Goal: Information Seeking & Learning: Learn about a topic

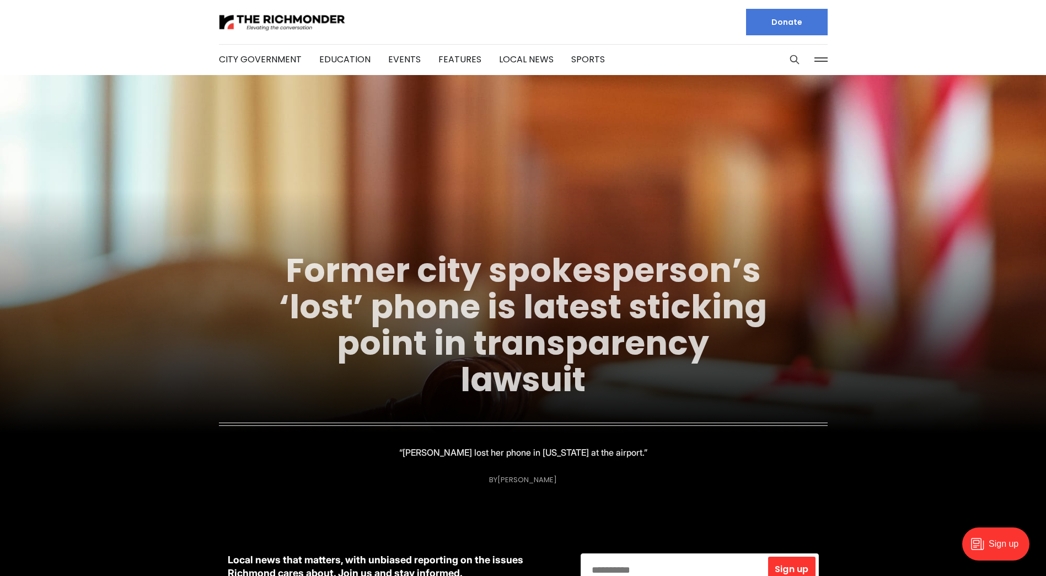
click at [479, 353] on link "Former city spokesperson’s ‘lost’ phone is latest sticking point in transparenc…" at bounding box center [523, 324] width 488 height 155
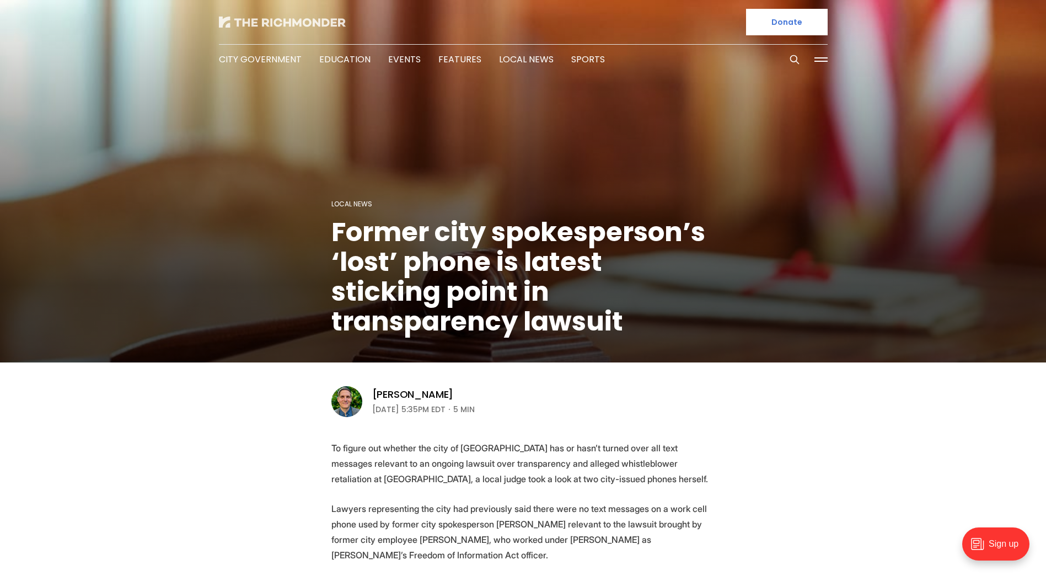
click at [273, 21] on img at bounding box center [282, 22] width 127 height 11
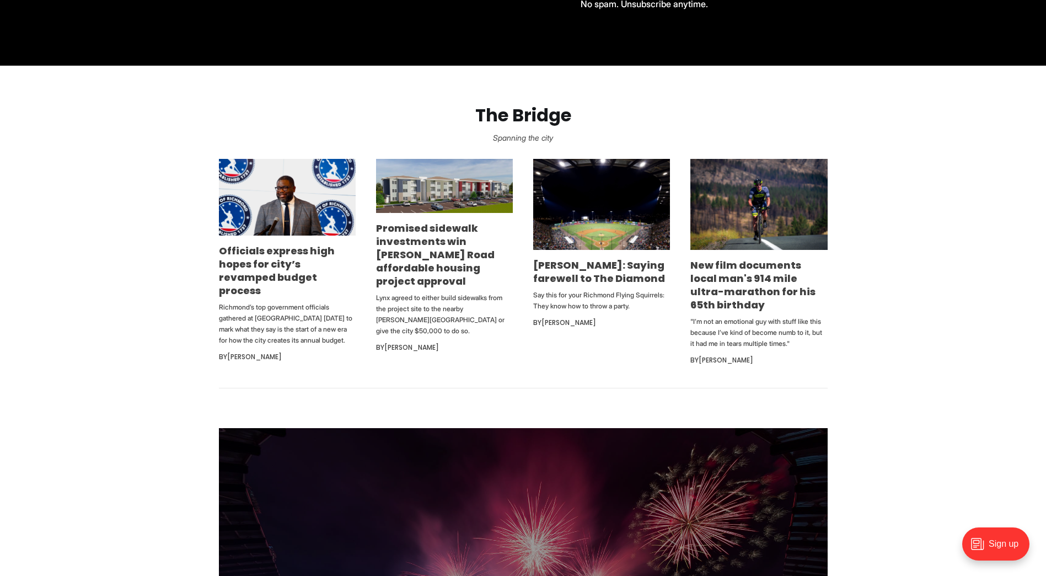
scroll to position [606, 0]
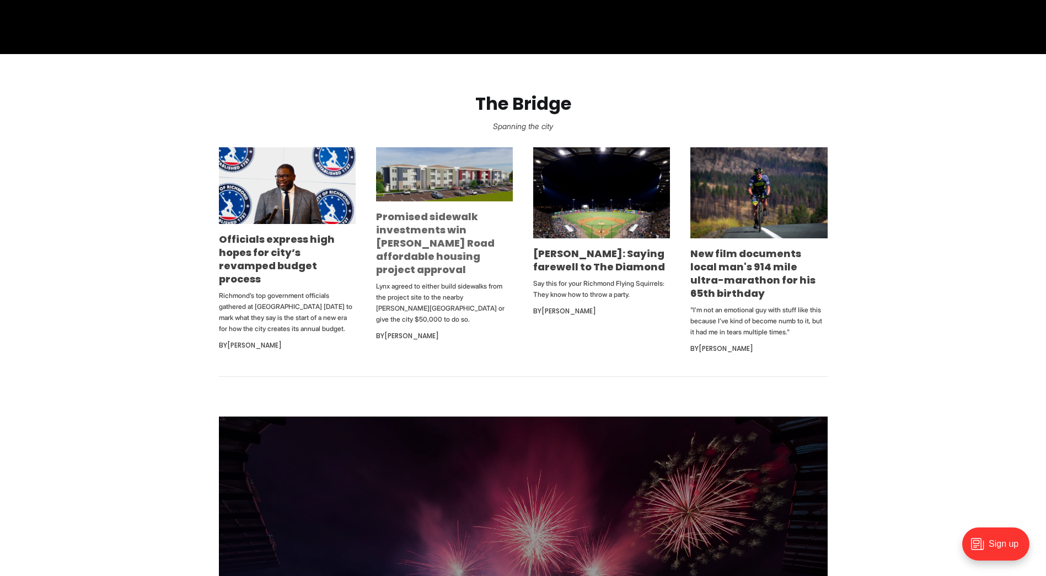
click at [429, 244] on link "Promised sidewalk investments win [PERSON_NAME] Road affordable housing project…" at bounding box center [435, 242] width 119 height 67
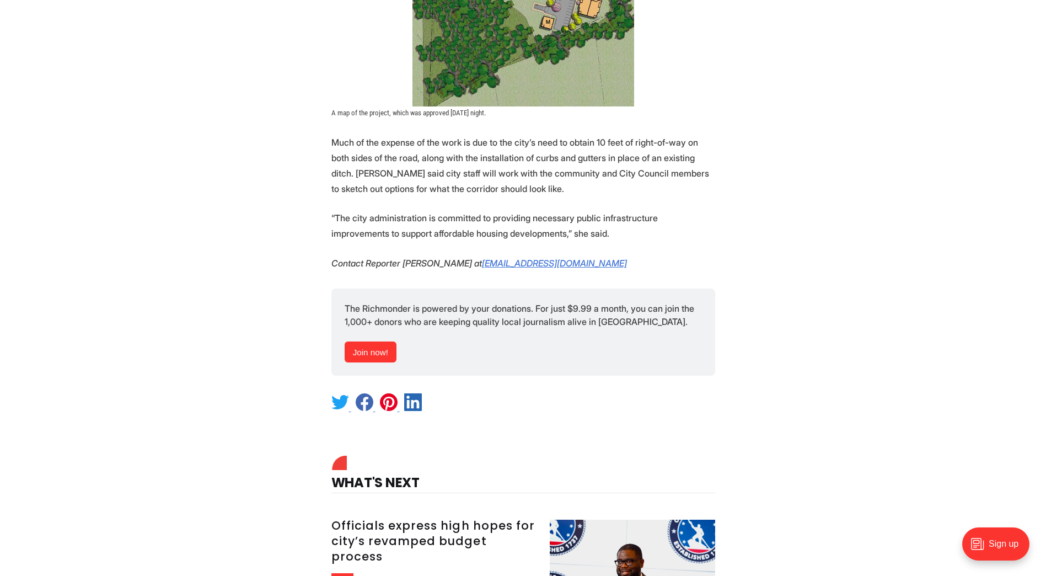
scroll to position [2591, 0]
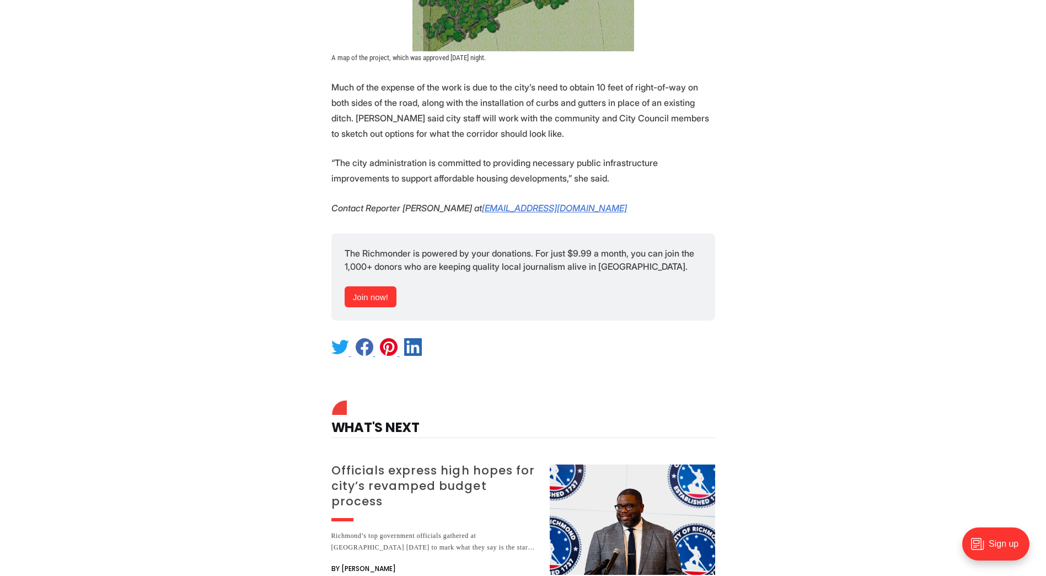
click at [412, 463] on h3 "Officials express high hopes for city’s revamped budget process" at bounding box center [433, 486] width 205 height 46
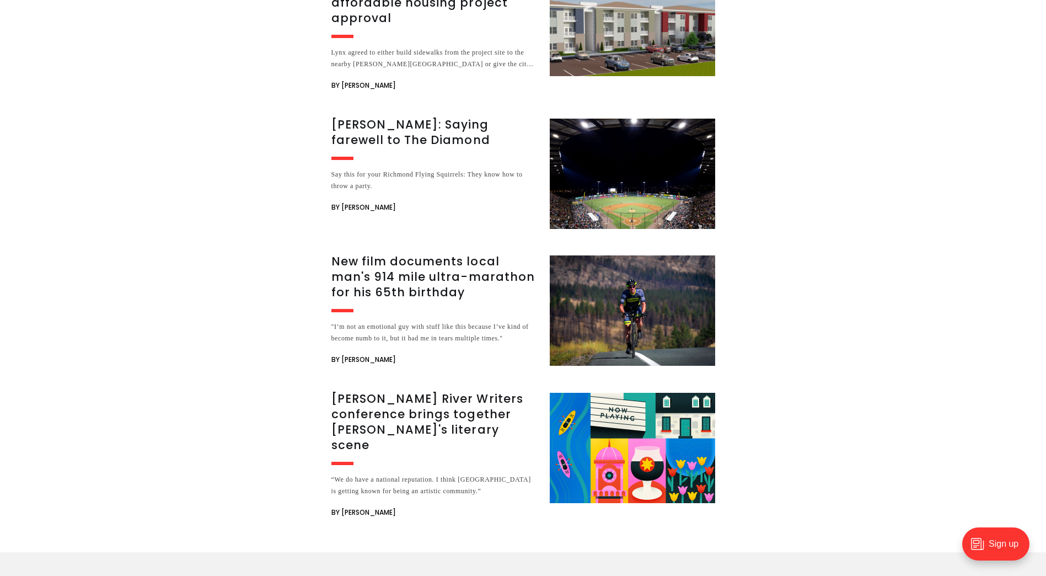
scroll to position [1985, 0]
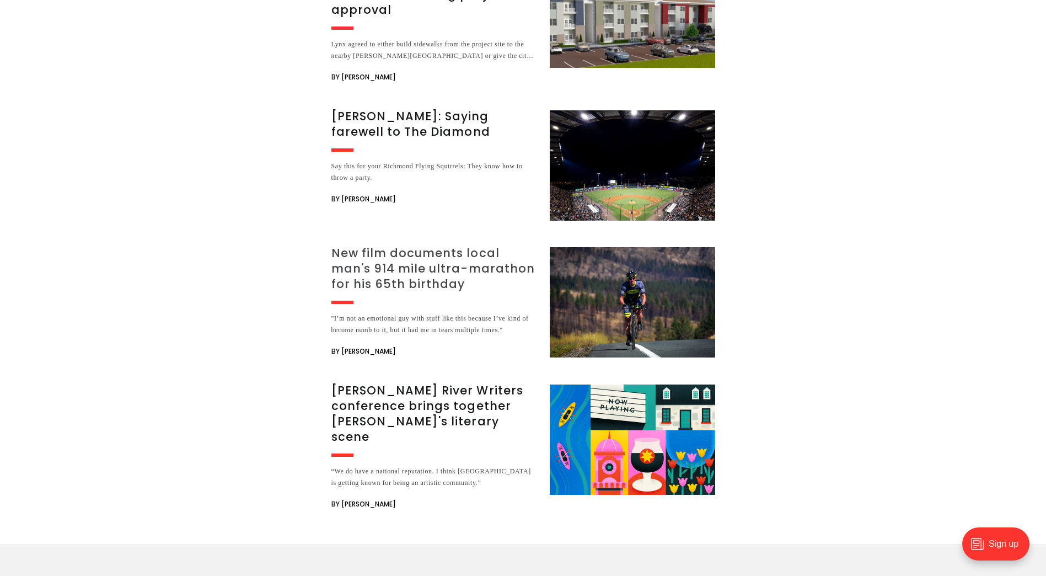
click at [385, 245] on h3 "New film documents local man's 914 mile ultra-marathon for his 65th birthday" at bounding box center [433, 268] width 205 height 46
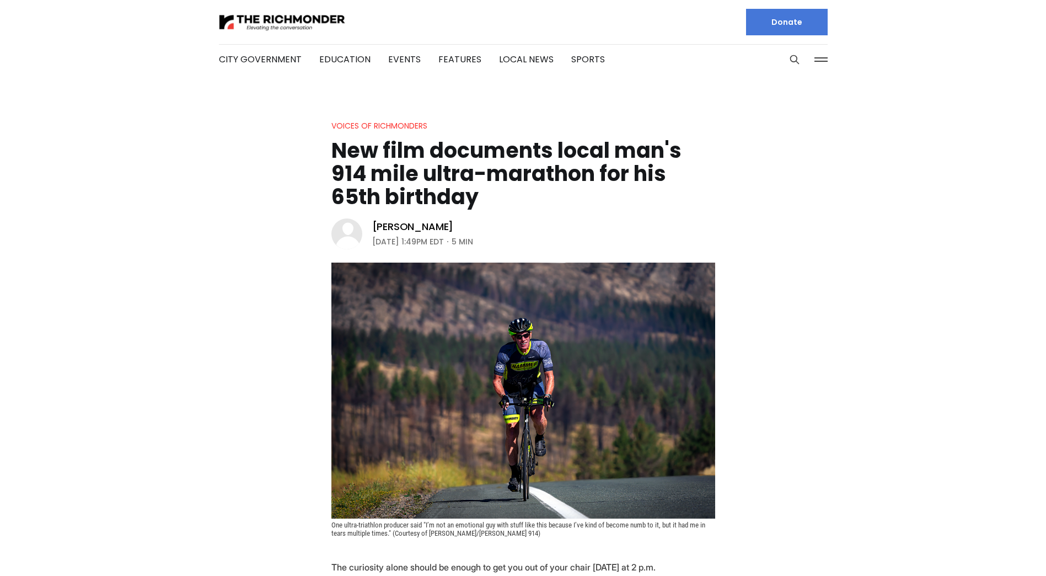
scroll to position [0, 0]
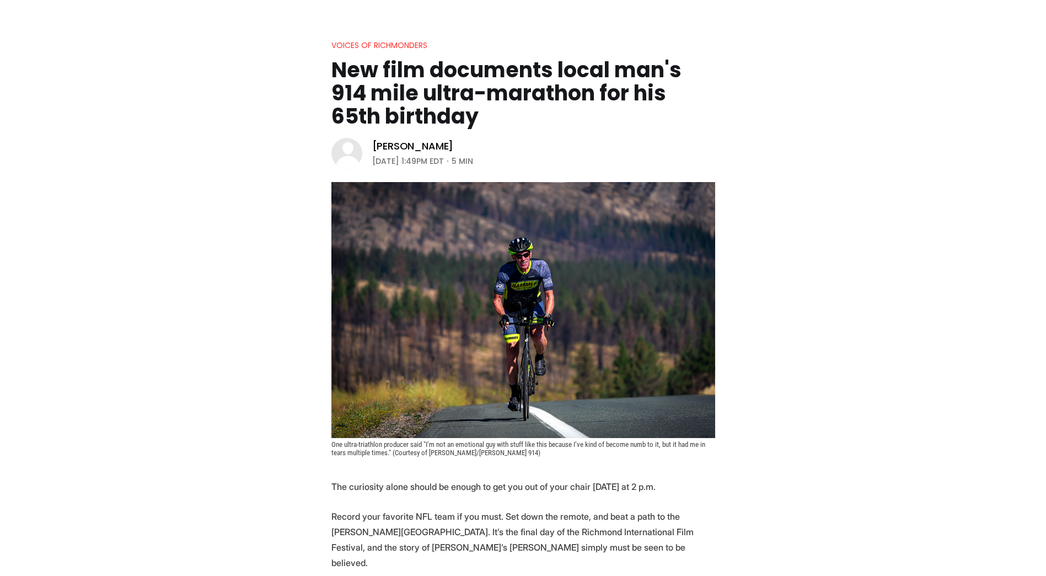
scroll to position [110, 0]
